Goal: Task Accomplishment & Management: Use online tool/utility

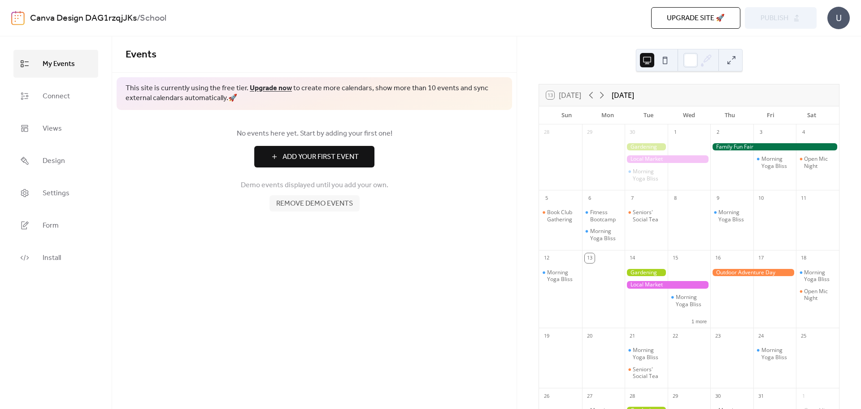
click at [566, 93] on div "13 [DATE]" at bounding box center [563, 95] width 35 height 8
click at [539, 96] on div "13 [DATE] [DATE]" at bounding box center [689, 95] width 300 height 22
click at [603, 213] on div "Fitness Bootcamp" at bounding box center [605, 216] width 31 height 14
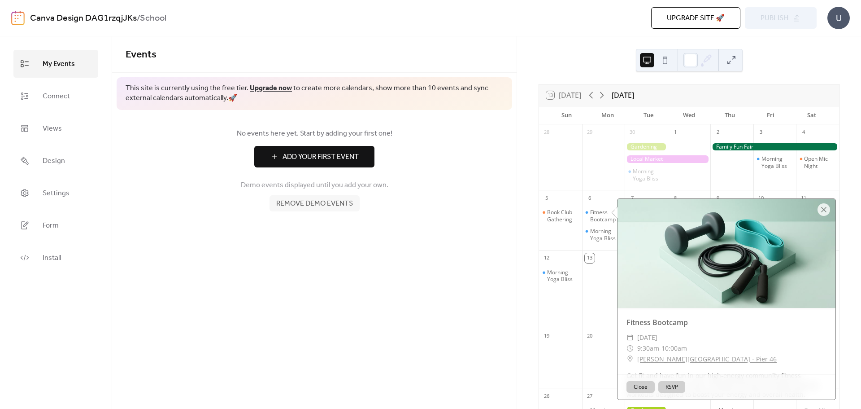
click at [594, 270] on div at bounding box center [603, 294] width 43 height 61
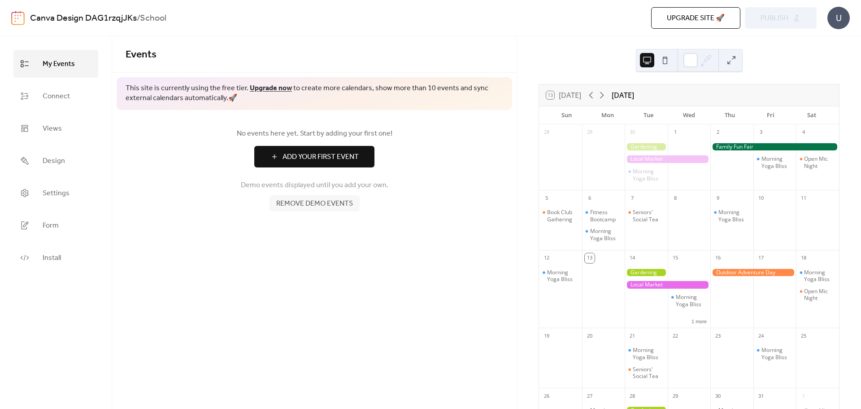
click at [594, 270] on div at bounding box center [603, 294] width 43 height 61
click at [595, 259] on div "13" at bounding box center [590, 258] width 10 height 10
click at [609, 264] on div at bounding box center [603, 294] width 43 height 61
click at [609, 263] on div "13" at bounding box center [603, 257] width 43 height 14
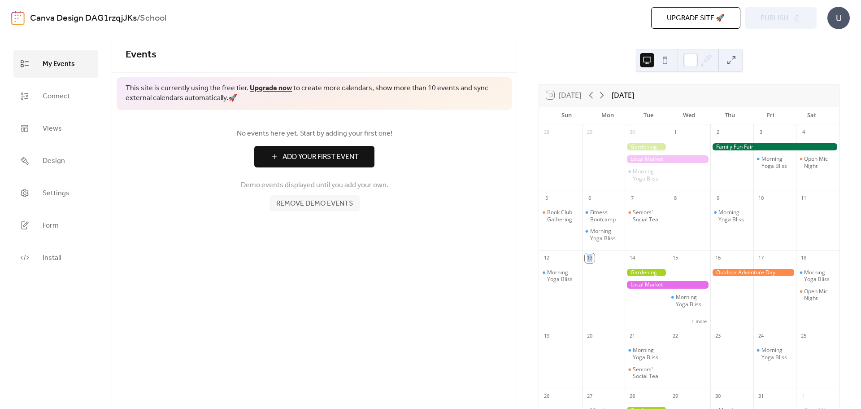
click at [609, 263] on div "13" at bounding box center [603, 257] width 43 height 14
click at [667, 58] on button at bounding box center [665, 60] width 14 height 14
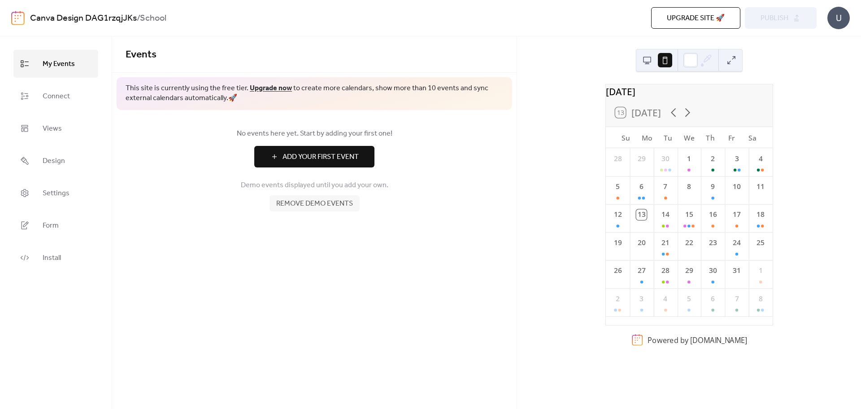
click at [642, 58] on button at bounding box center [647, 60] width 14 height 14
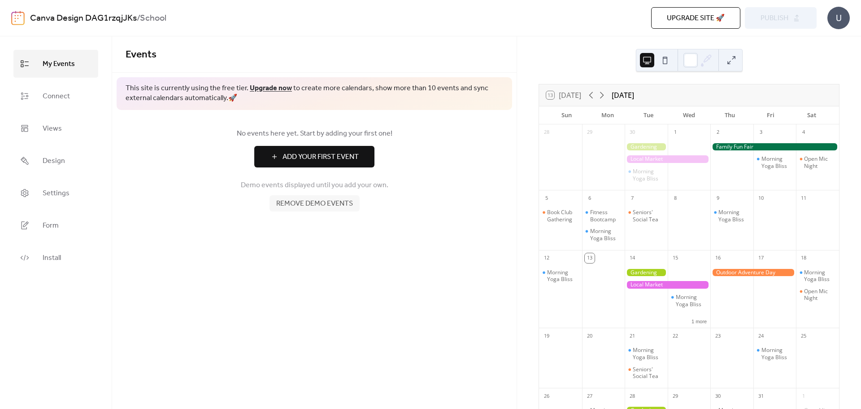
click at [663, 61] on button at bounding box center [665, 60] width 14 height 14
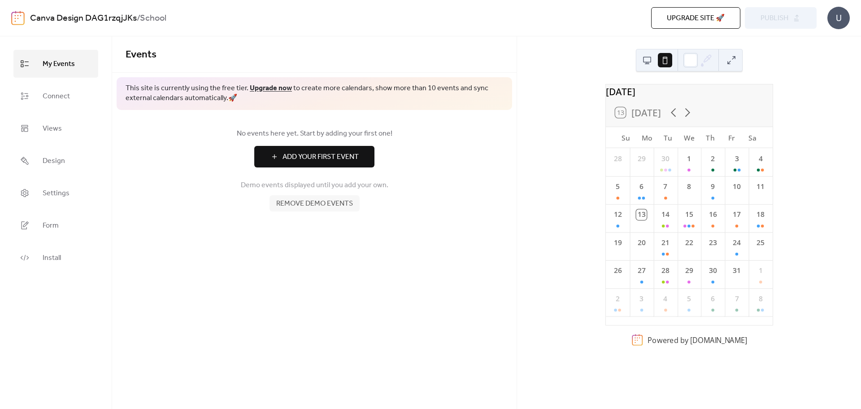
click at [729, 60] on button at bounding box center [731, 60] width 14 height 14
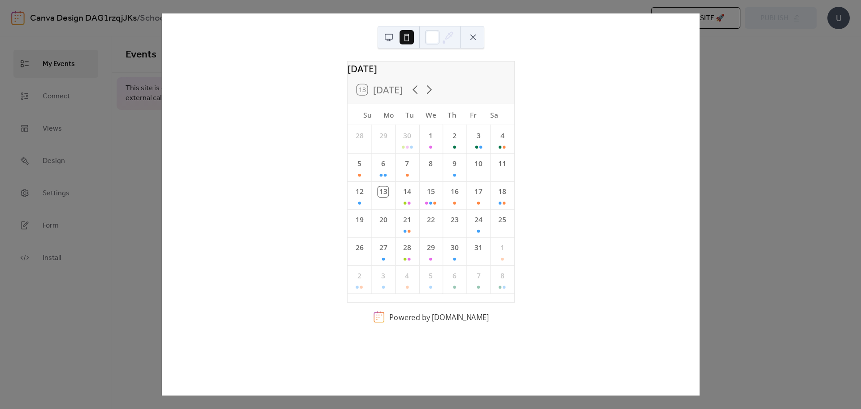
click at [700, 60] on div "[DATE] 13 [DATE] Su Mo Tu We Th Fr Sa 28 29 30 1 2 3 4 5 6 7 8 9 10 11 12 13 14…" at bounding box center [430, 204] width 538 height 382
click at [474, 36] on button at bounding box center [473, 37] width 14 height 14
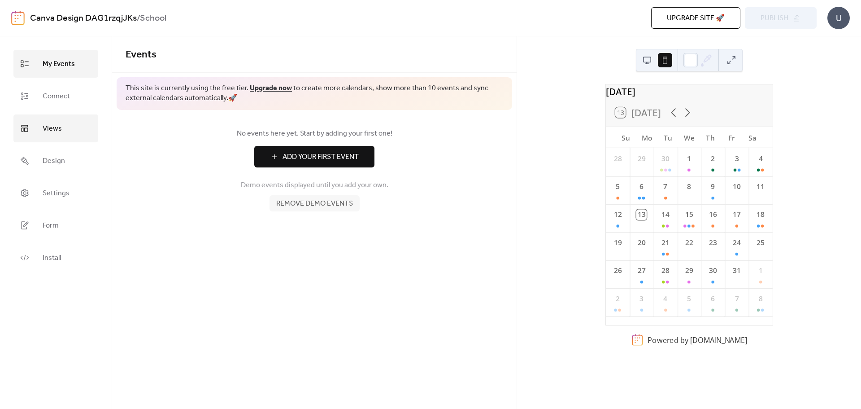
click at [64, 125] on link "Views" at bounding box center [55, 128] width 85 height 28
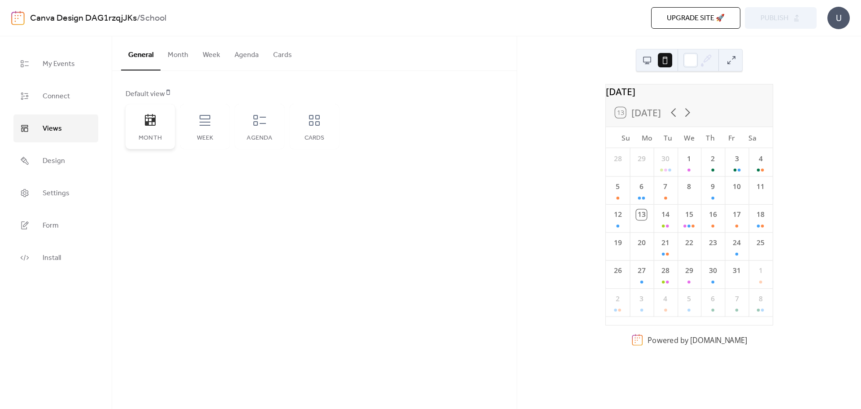
click at [143, 128] on div "Month" at bounding box center [150, 126] width 49 height 45
click at [199, 129] on div "Week" at bounding box center [204, 126] width 49 height 45
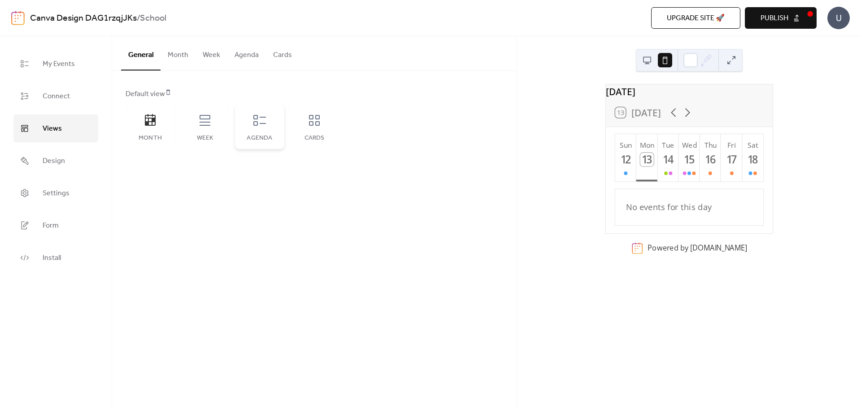
click at [255, 122] on icon at bounding box center [259, 120] width 14 height 14
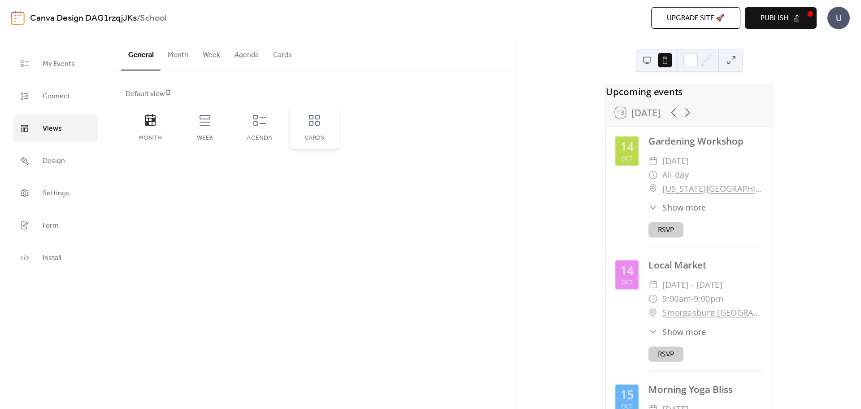
click at [314, 122] on icon at bounding box center [314, 120] width 14 height 14
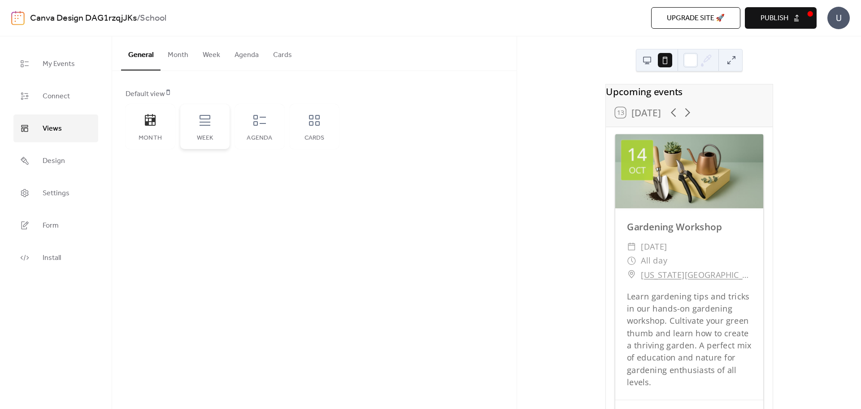
click at [185, 123] on div "Week" at bounding box center [204, 126] width 49 height 45
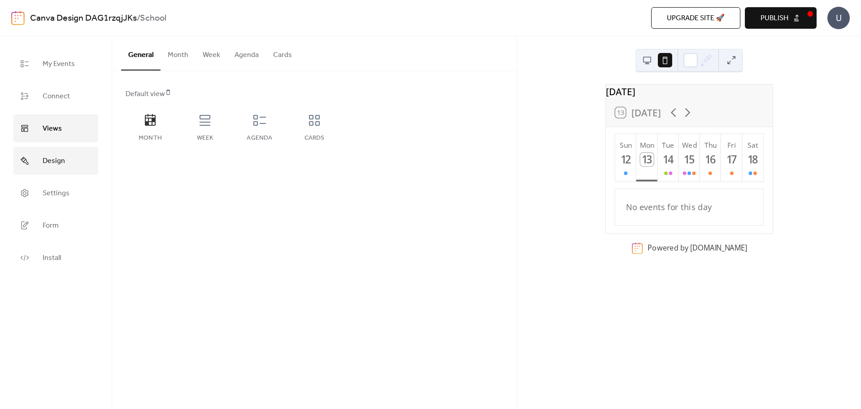
click at [62, 157] on span "Design" at bounding box center [54, 161] width 22 height 14
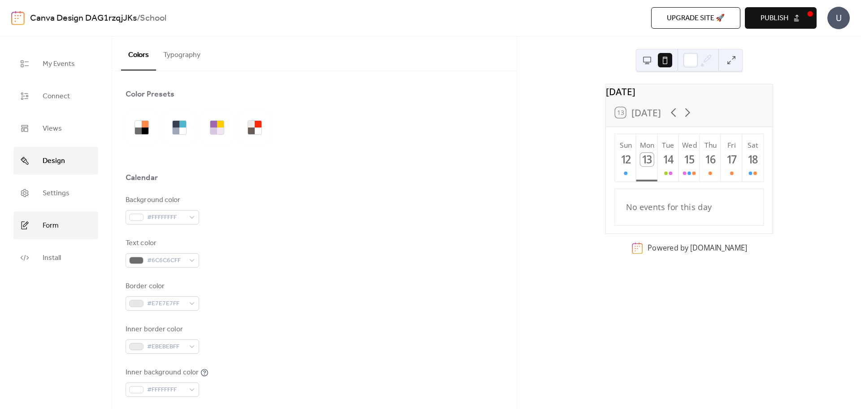
click at [48, 216] on link "Form" at bounding box center [55, 225] width 85 height 28
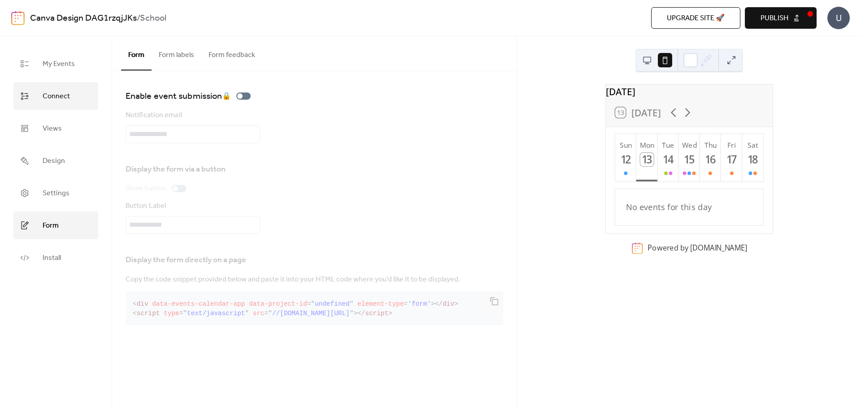
click at [56, 105] on link "Connect" at bounding box center [55, 96] width 85 height 28
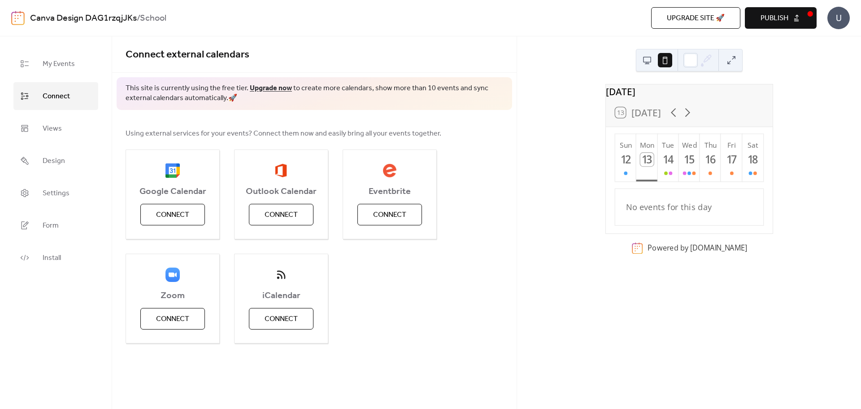
click at [54, 144] on ul "My Events Connect Views Design Settings Form Install" at bounding box center [55, 161] width 85 height 222
click at [53, 134] on span "Views" at bounding box center [52, 129] width 19 height 14
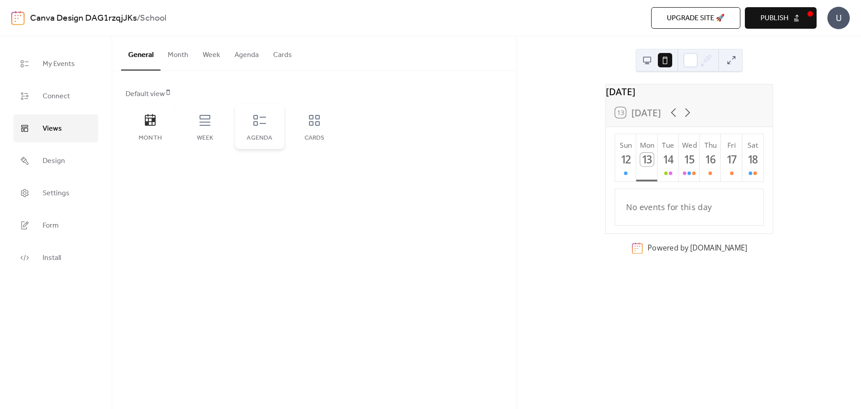
click at [259, 126] on icon at bounding box center [259, 120] width 14 height 14
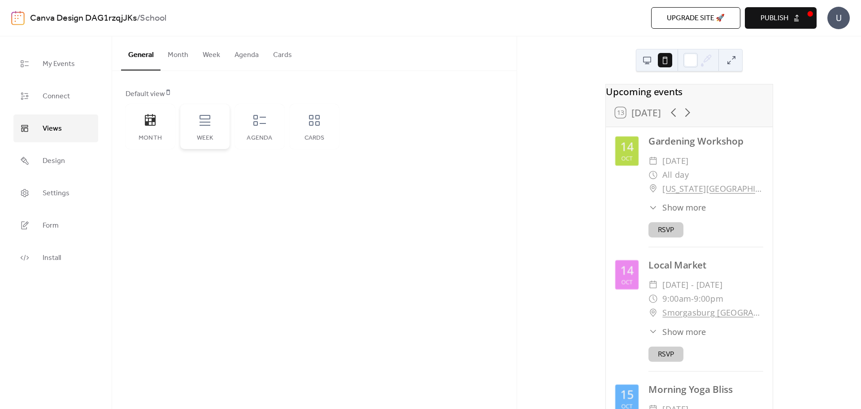
click at [183, 135] on div "Week" at bounding box center [204, 126] width 49 height 45
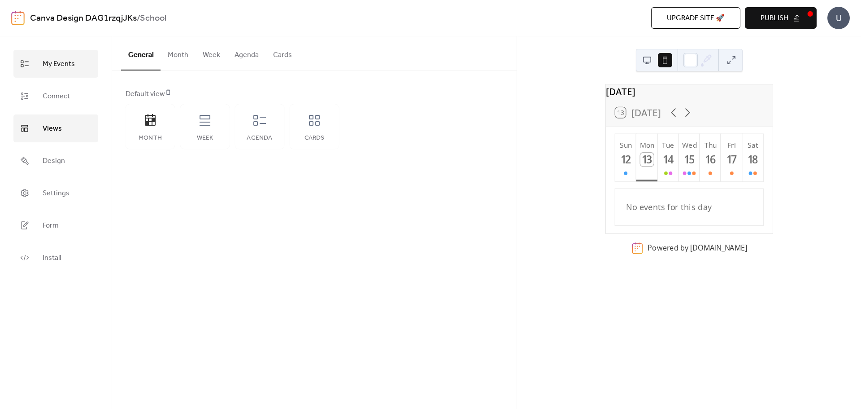
click at [71, 67] on span "My Events" at bounding box center [59, 64] width 32 height 14
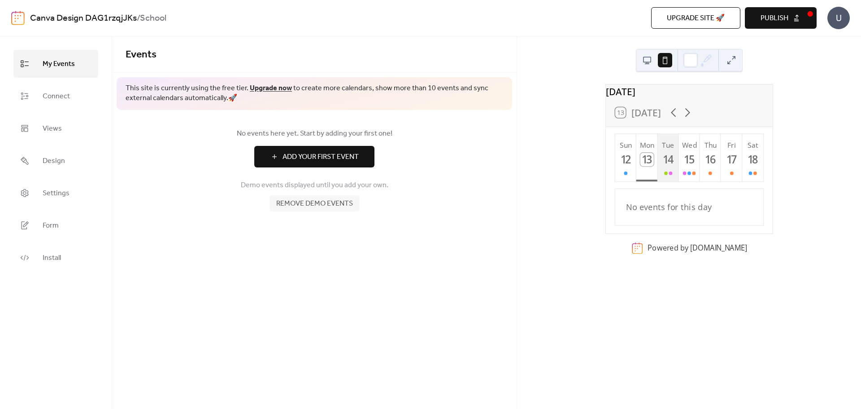
click at [661, 178] on button "Tue 14" at bounding box center [667, 157] width 21 height 47
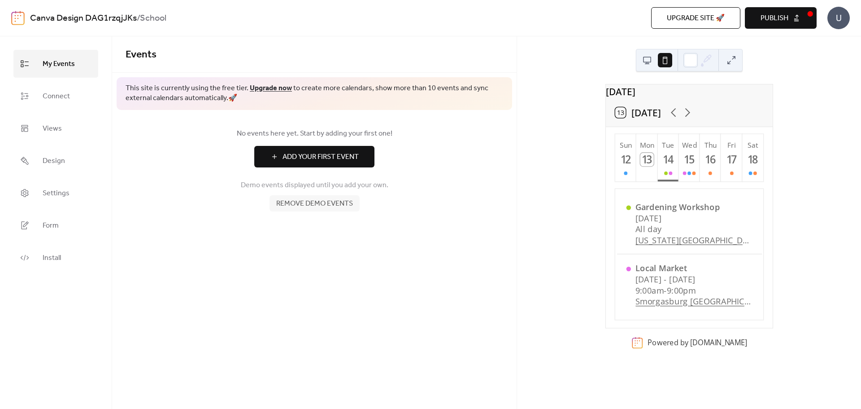
click at [770, 22] on span "Publish" at bounding box center [775, 18] width 28 height 11
click at [310, 207] on span "Remove demo events" at bounding box center [314, 203] width 77 height 11
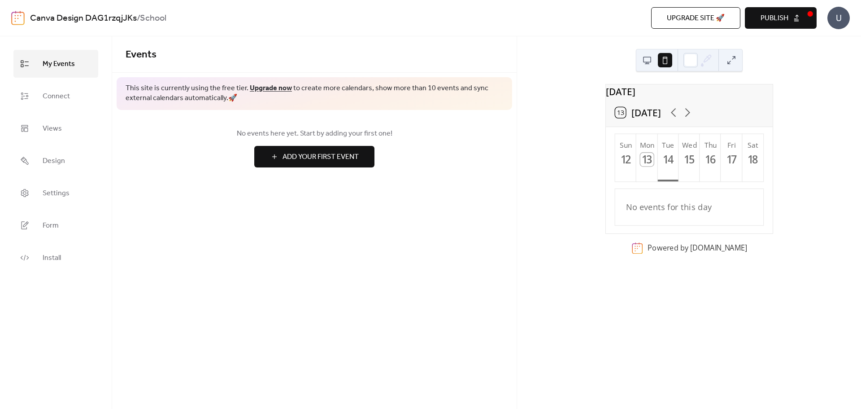
click at [310, 207] on div "Events This site is currently using the free tier. Upgrade now to create more c…" at bounding box center [314, 222] width 404 height 372
click at [19, 253] on link "Install" at bounding box center [55, 257] width 85 height 28
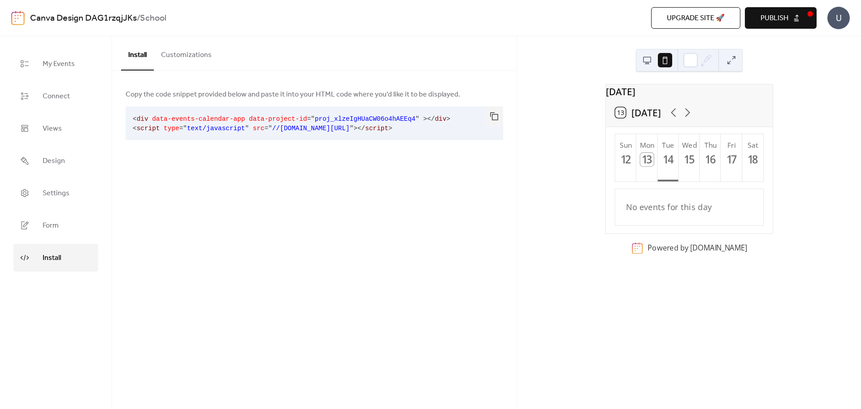
click at [315, 119] on span "proj_xlzeIgHUaCW06o4hAEEq4" at bounding box center [365, 118] width 101 height 7
click at [186, 44] on button "Customizations" at bounding box center [186, 52] width 65 height 33
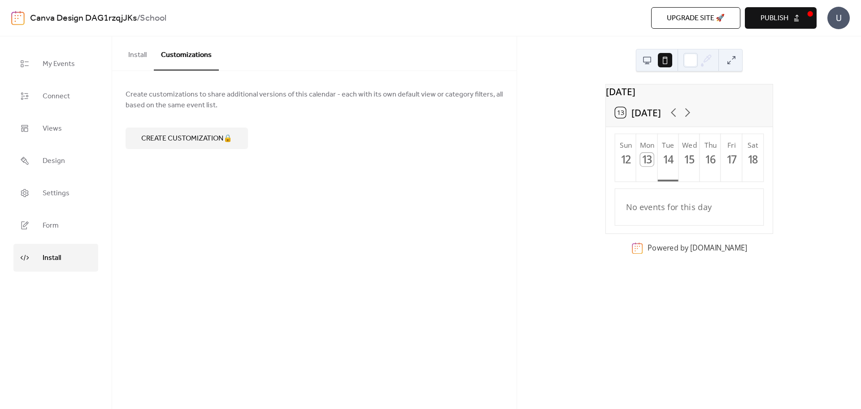
click at [138, 53] on button "Install" at bounding box center [137, 52] width 33 height 33
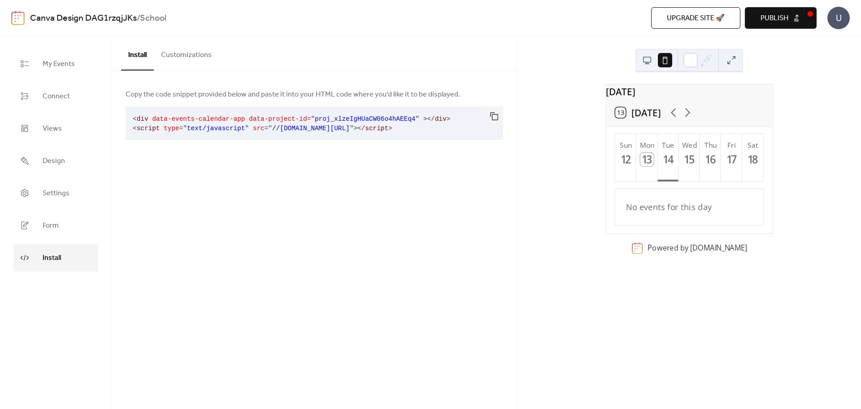
click at [180, 114] on pre "< div data-events-calendar-app data-project-id = " proj_xlzeIgHUaCW06o4hAEEq4 "…" at bounding box center [307, 123] width 363 height 34
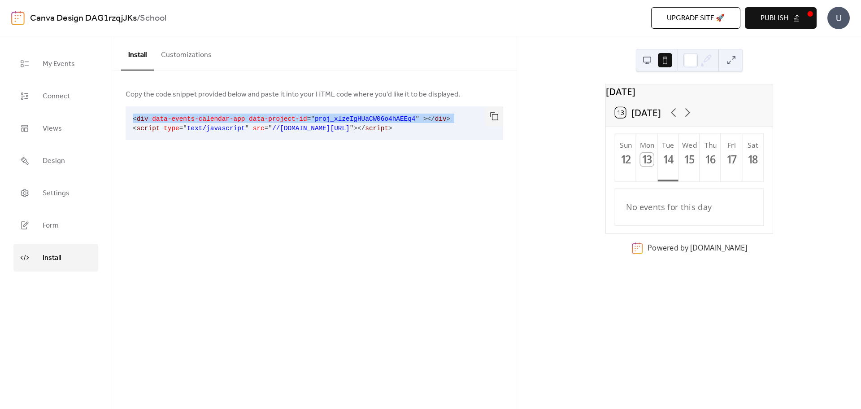
click at [180, 114] on pre "< div data-events-calendar-app data-project-id = " proj_xlzeIgHUaCW06o4hAEEq4 "…" at bounding box center [307, 123] width 363 height 34
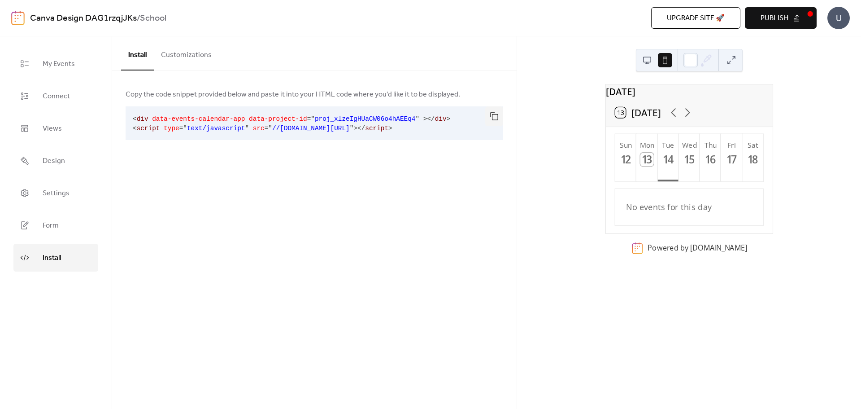
click at [187, 128] on span "text/javascript" at bounding box center [216, 128] width 58 height 7
click at [183, 120] on span "data-events-calendar-app" at bounding box center [198, 118] width 93 height 7
click at [187, 126] on span "text/javascript" at bounding box center [216, 128] width 58 height 7
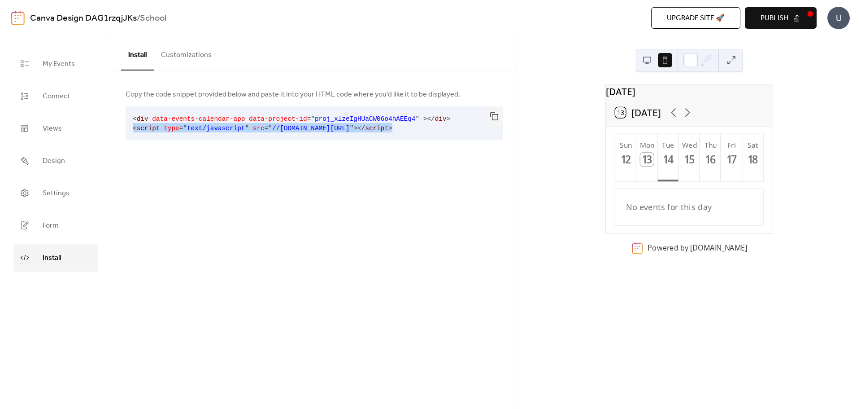
copy div "< script type = " text/javascript " src = " //[DOMAIN_NAME][URL] " > </ script >"
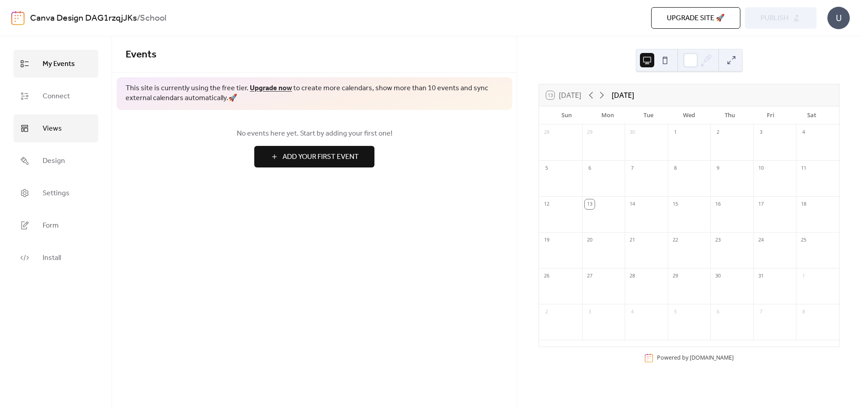
click at [53, 127] on span "Views" at bounding box center [52, 129] width 19 height 14
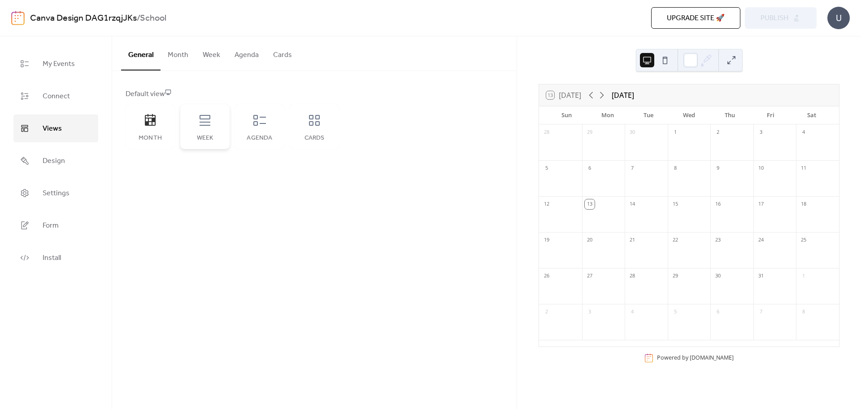
click at [226, 122] on div "Week" at bounding box center [204, 126] width 49 height 45
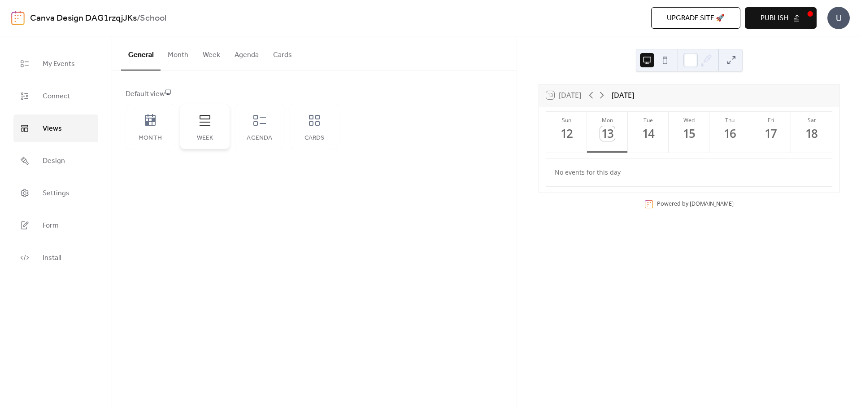
click at [207, 121] on icon at bounding box center [205, 120] width 14 height 14
click at [787, 15] on span "Publish" at bounding box center [775, 18] width 28 height 11
